Goal: Information Seeking & Learning: Understand process/instructions

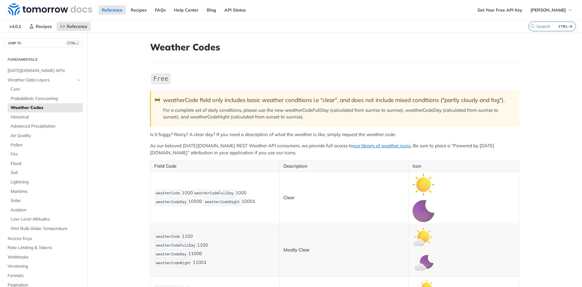
scroll to position [1426, 0]
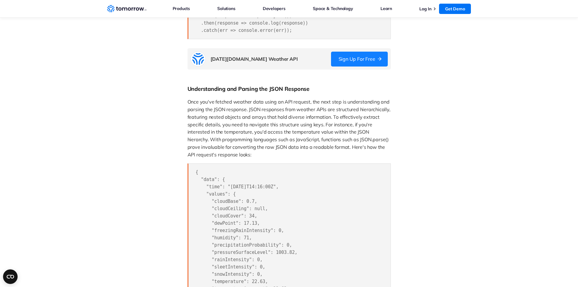
scroll to position [394, 0]
click at [281, 109] on span "Once you've fetched weather data using an API request, the next step is underst…" at bounding box center [289, 128] width 204 height 59
click at [267, 121] on span "Once you've fetched weather data using an API request, the next step is underst…" at bounding box center [289, 128] width 204 height 59
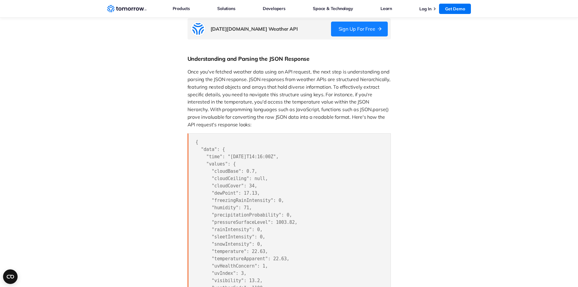
click at [426, 120] on aside at bounding box center [445, 103] width 96 height 1002
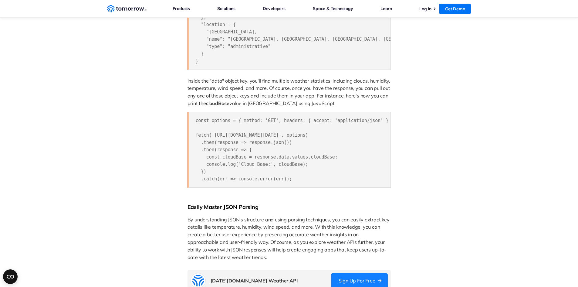
scroll to position [728, 0]
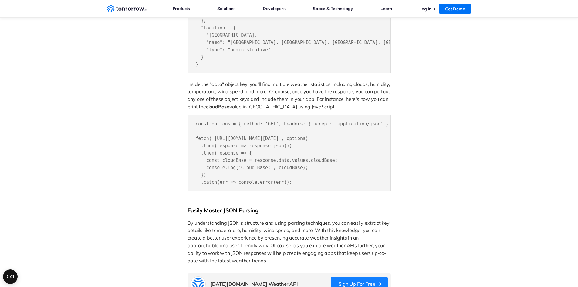
click at [294, 165] on pre "const options = { method: 'GET', headers: { accept: 'application/json' } }; fet…" at bounding box center [288, 153] width 203 height 76
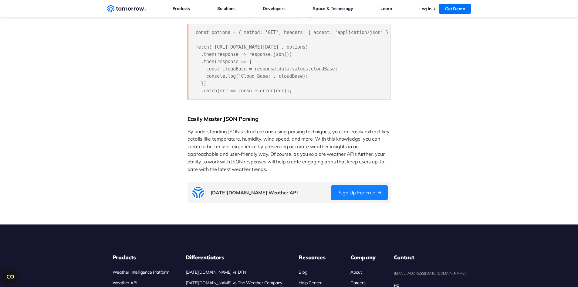
scroll to position [819, 0]
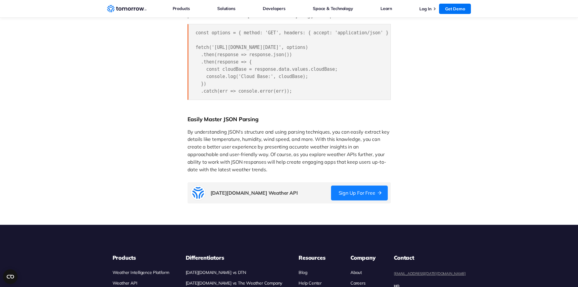
drag, startPoint x: 237, startPoint y: 147, endPoint x: 250, endPoint y: 185, distance: 40.0
click at [250, 173] on p "By understanding JSON's structure and using parsing techniques, you can easily …" at bounding box center [288, 150] width 203 height 45
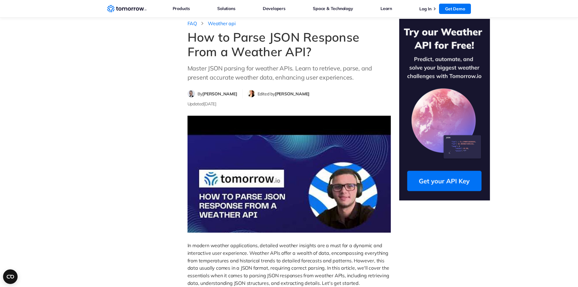
scroll to position [0, 0]
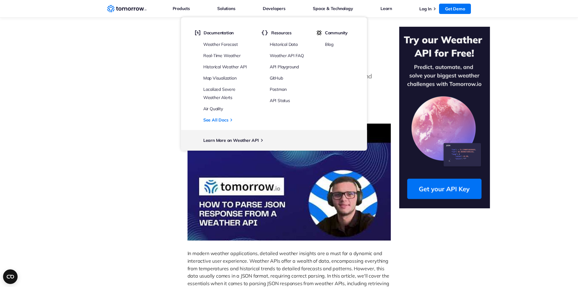
drag, startPoint x: 149, startPoint y: 38, endPoint x: 155, endPoint y: 38, distance: 6.7
